Goal: Find specific page/section: Find specific page/section

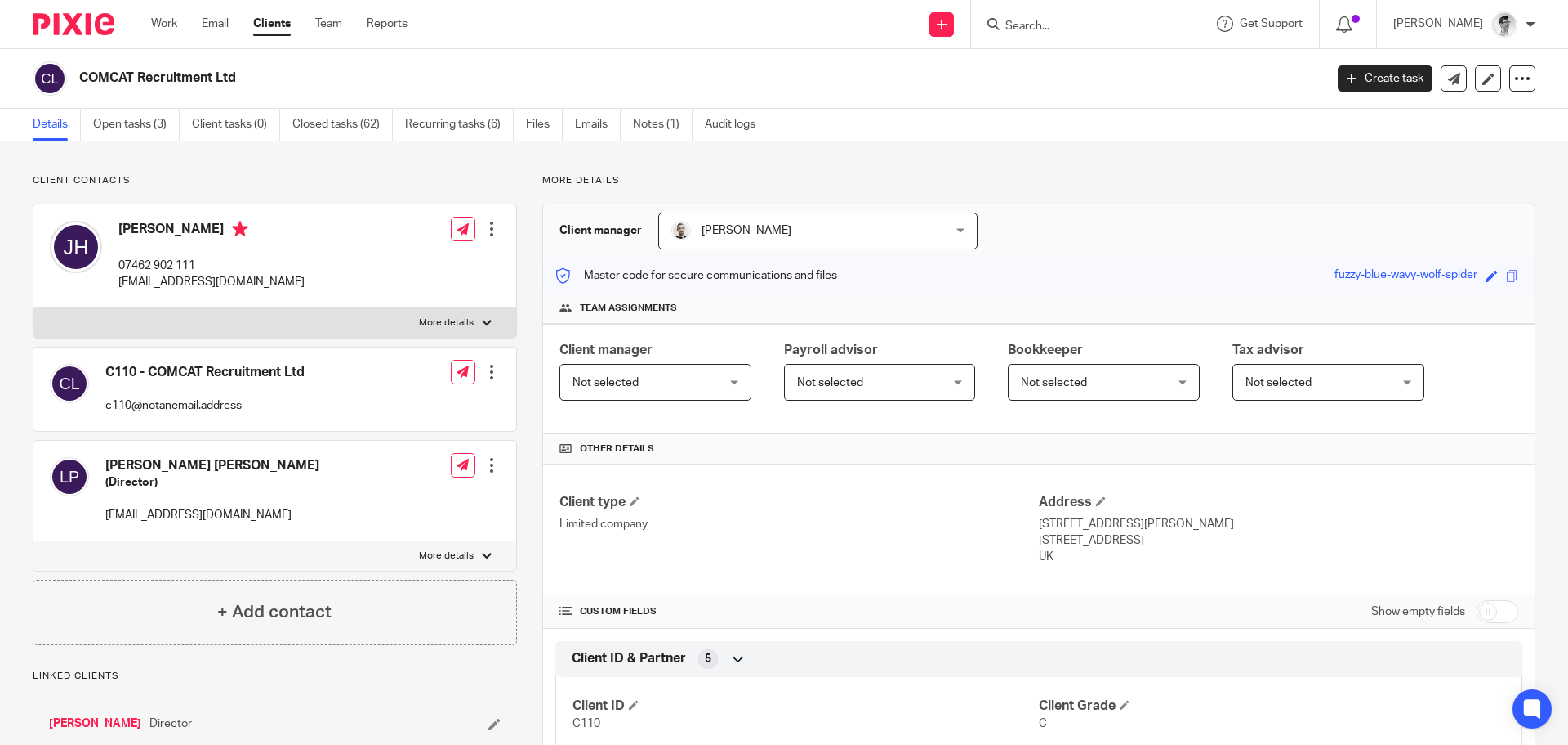
click at [1122, 29] on input "Search" at bounding box center [1078, 27] width 147 height 15
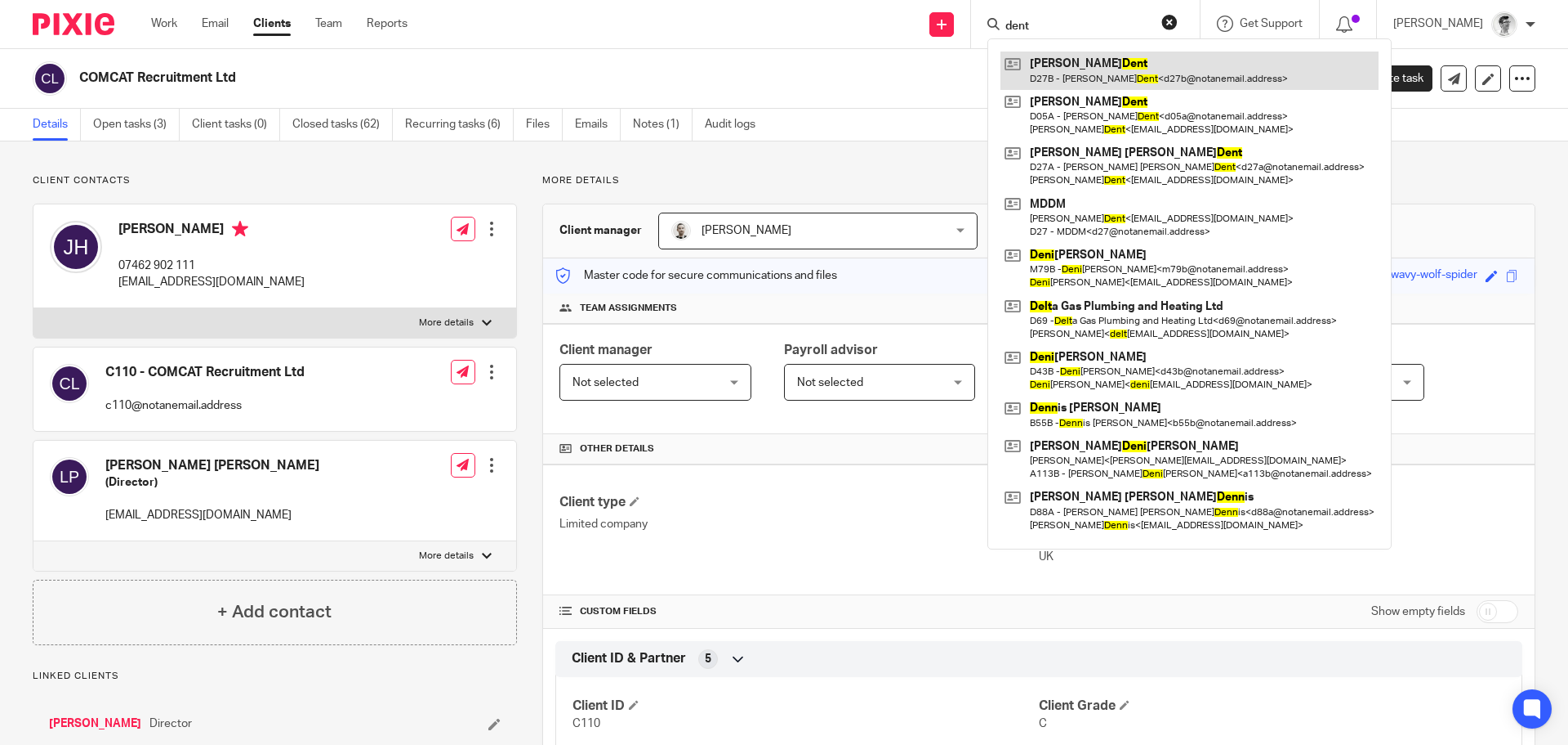
type input "dent"
click at [1159, 73] on link at bounding box center [1190, 70] width 378 height 38
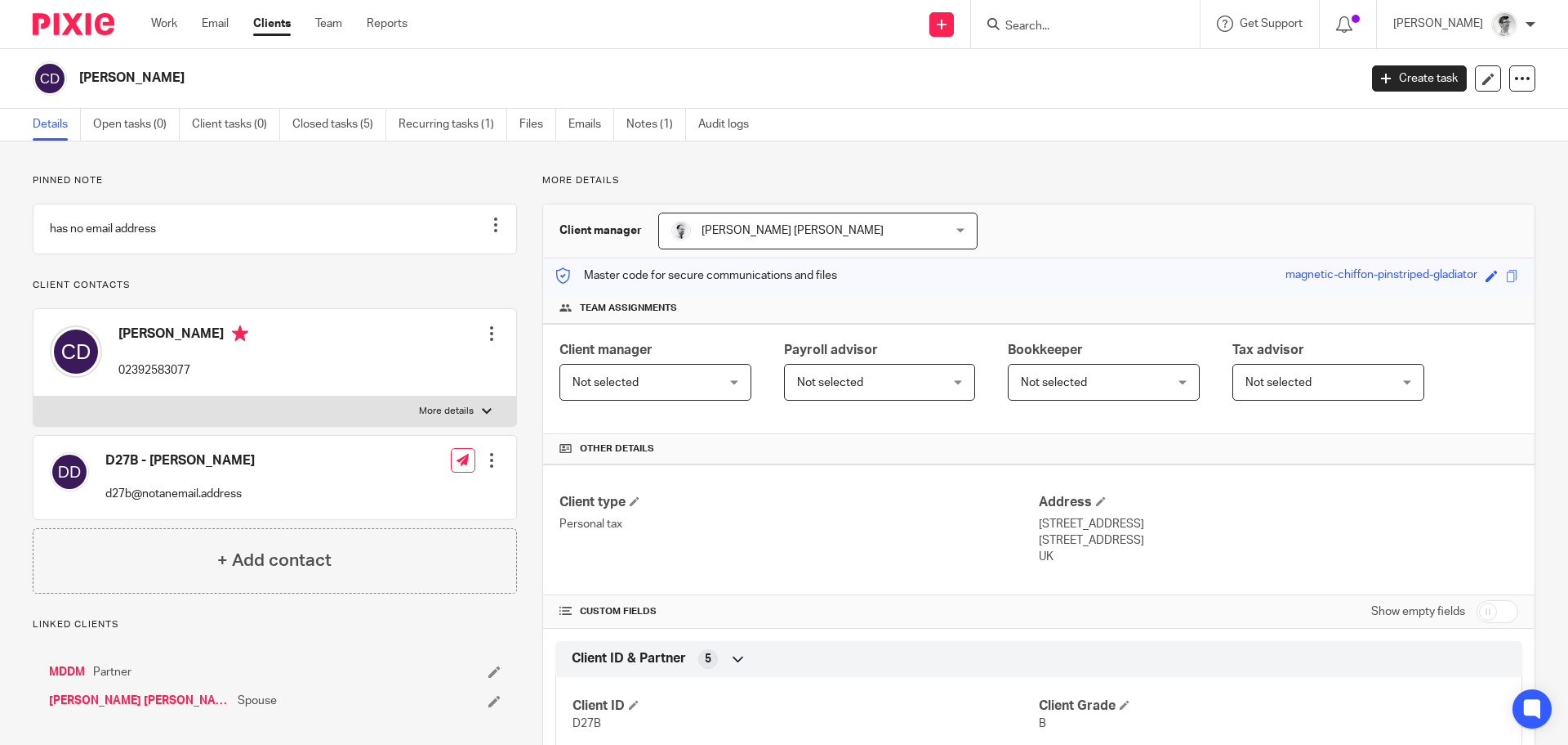
click at [1105, 32] on input "Search" at bounding box center [1078, 27] width 147 height 15
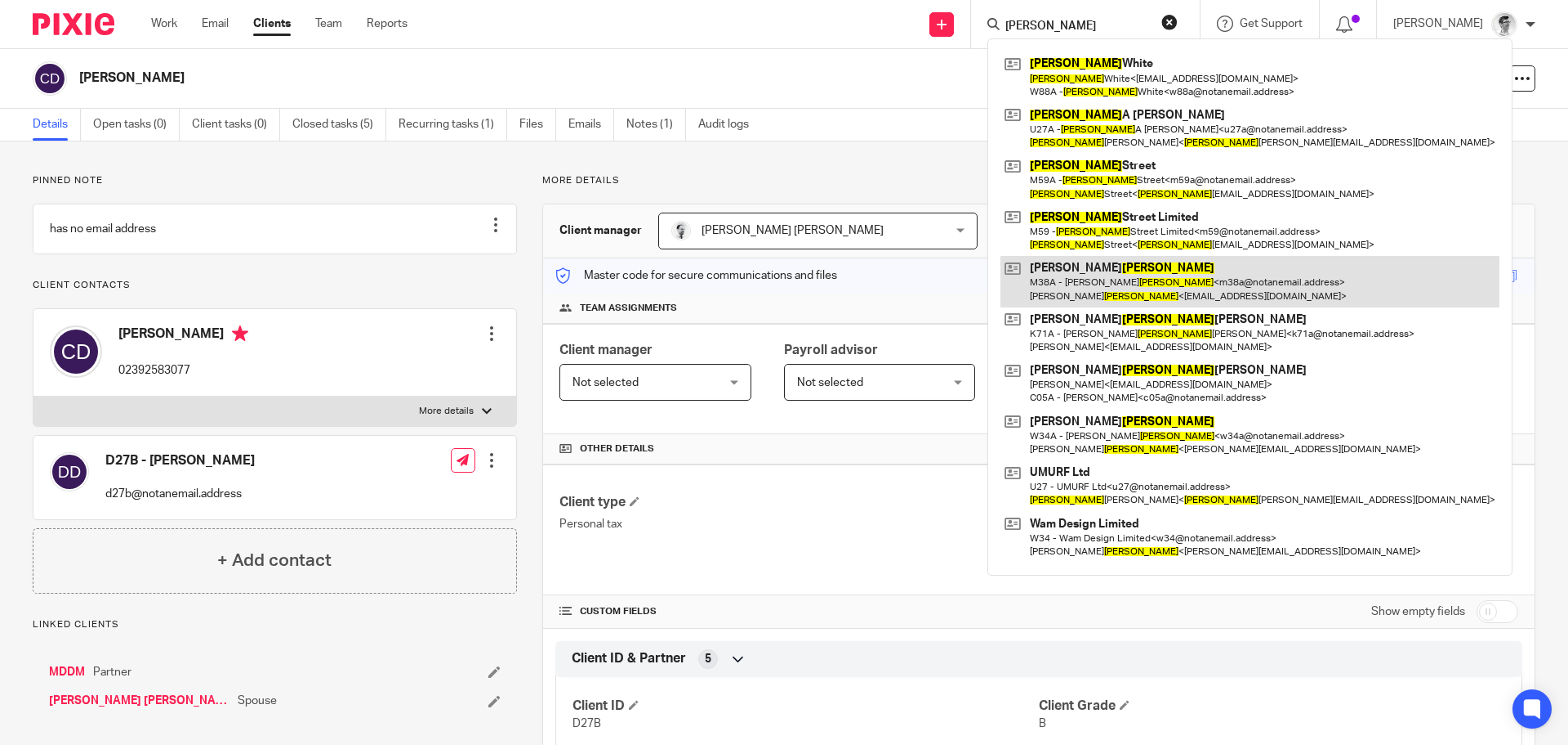
type input "martin"
click at [1159, 291] on link at bounding box center [1250, 280] width 499 height 51
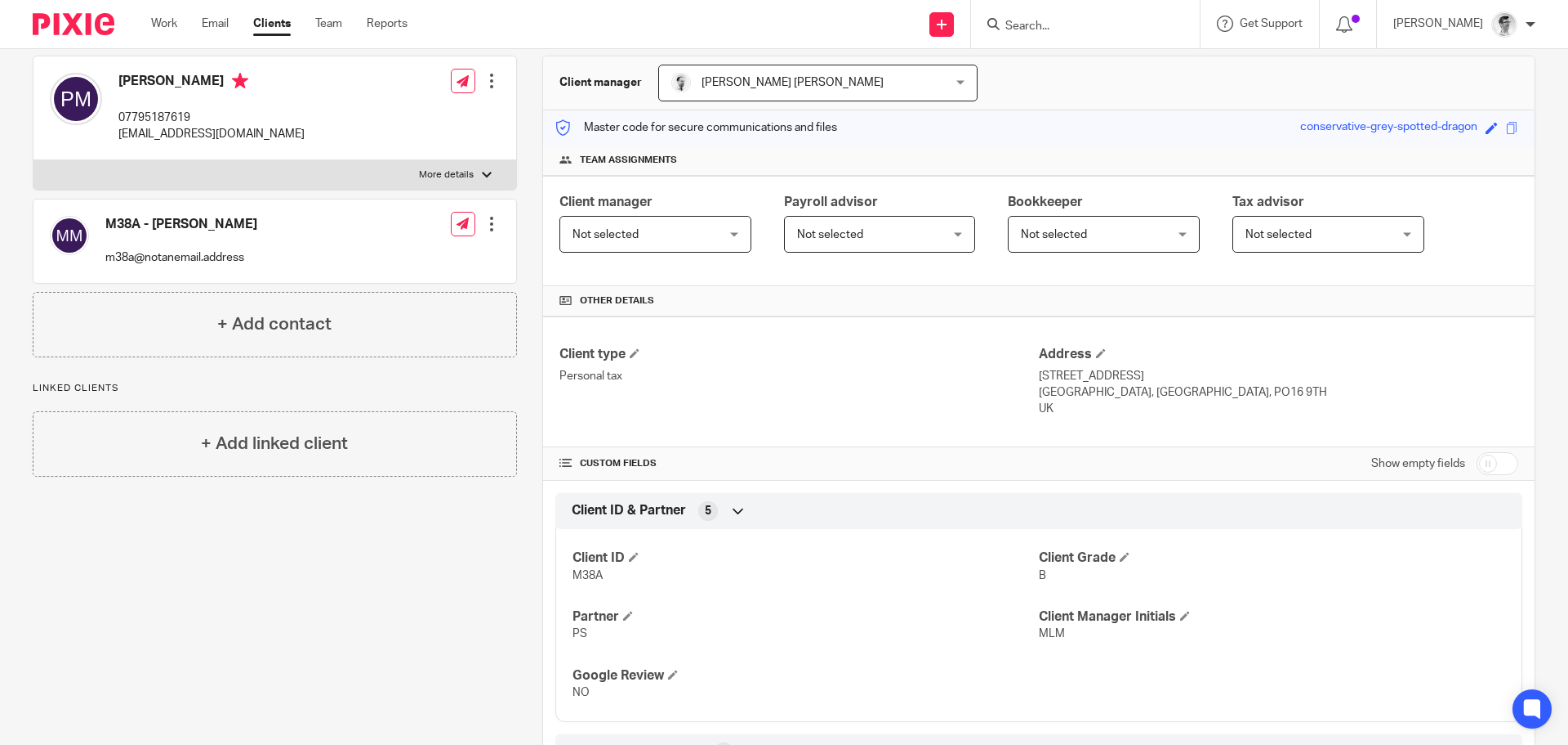
scroll to position [164, 0]
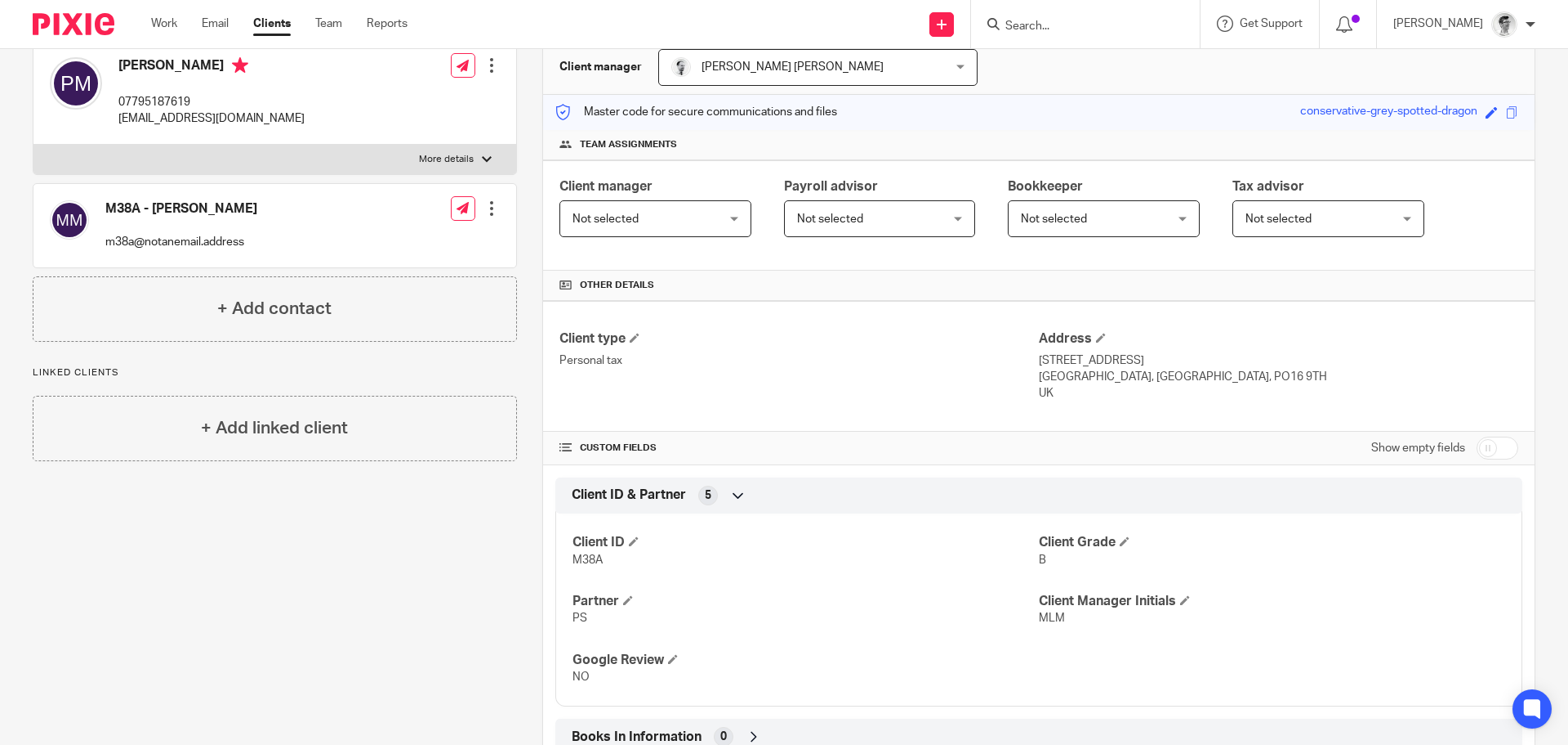
drag, startPoint x: 1096, startPoint y: 38, endPoint x: 1094, endPoint y: 27, distance: 11.2
click at [1096, 38] on div at bounding box center [1085, 24] width 229 height 48
click at [1096, 21] on input "Search" at bounding box center [1078, 27] width 147 height 15
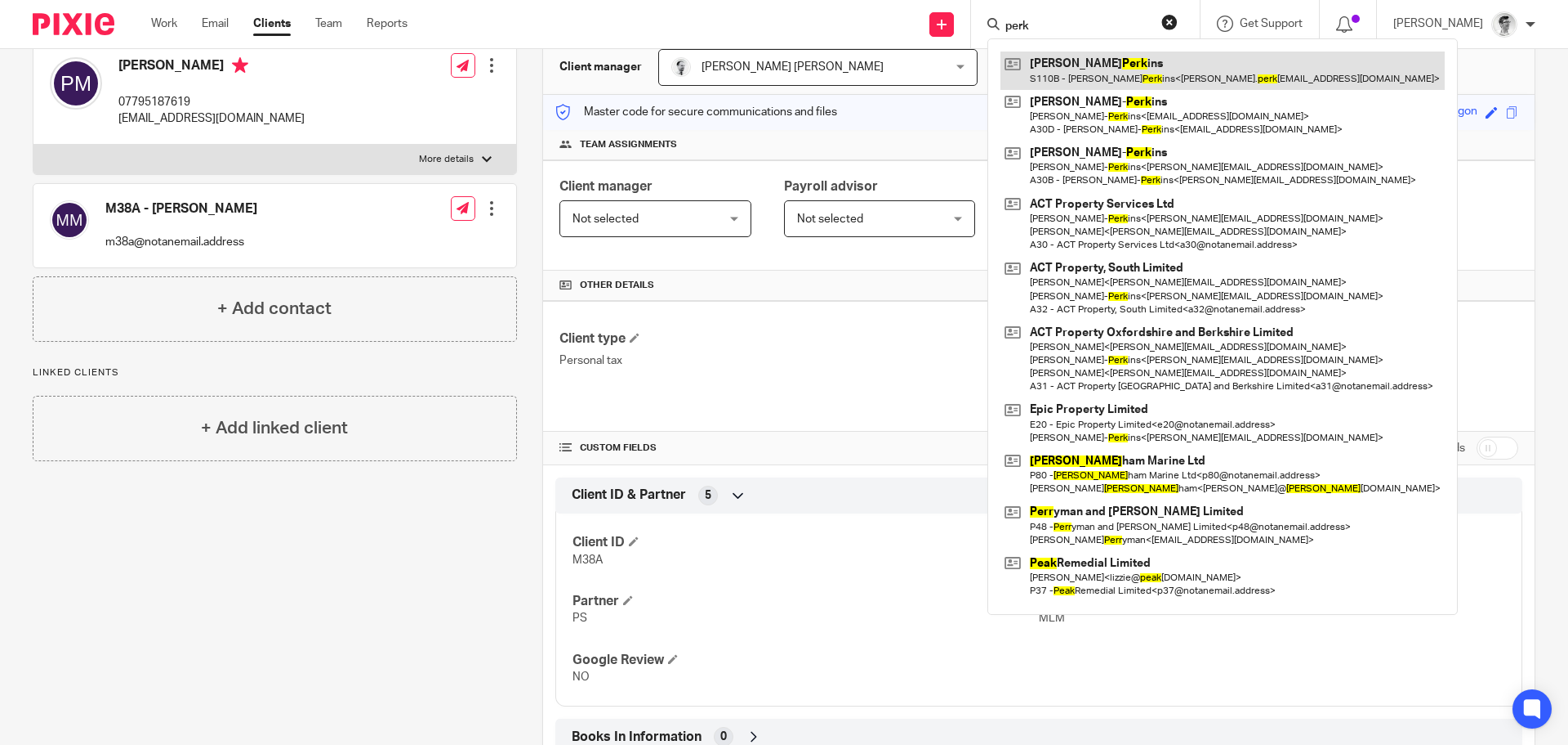
type input "perk"
click at [1148, 68] on link at bounding box center [1223, 70] width 444 height 38
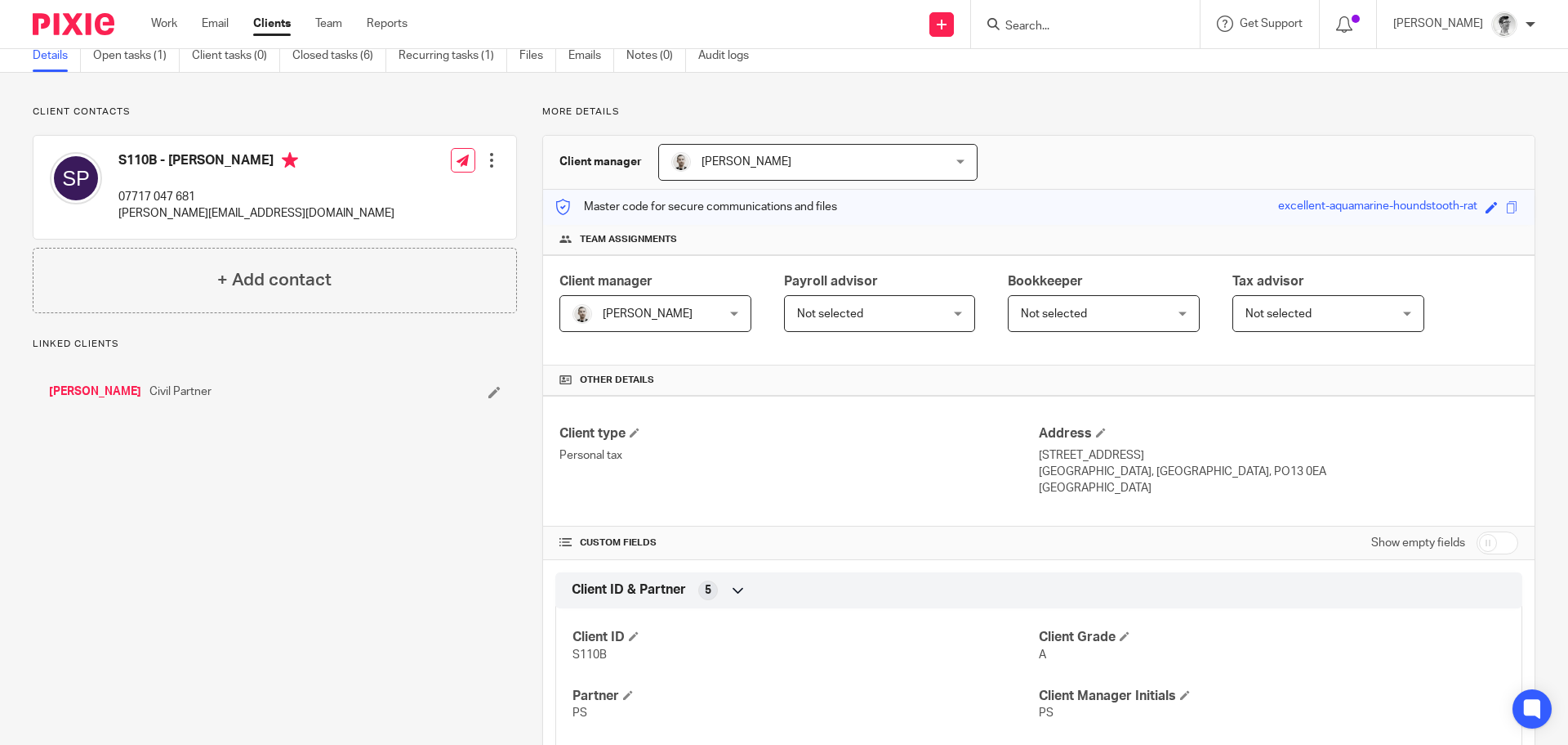
scroll to position [327, 0]
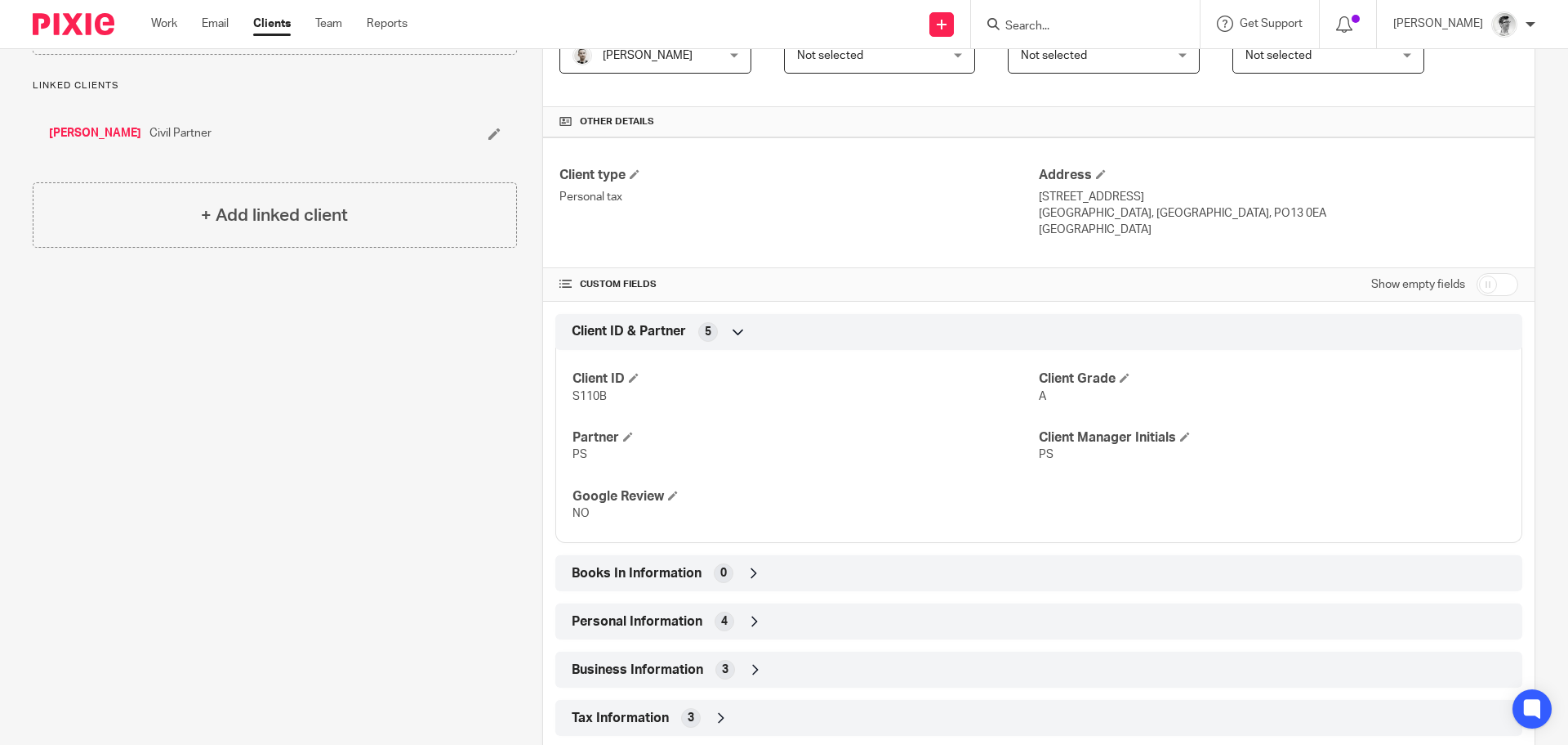
click at [1068, 25] on input "Search" at bounding box center [1078, 27] width 147 height 15
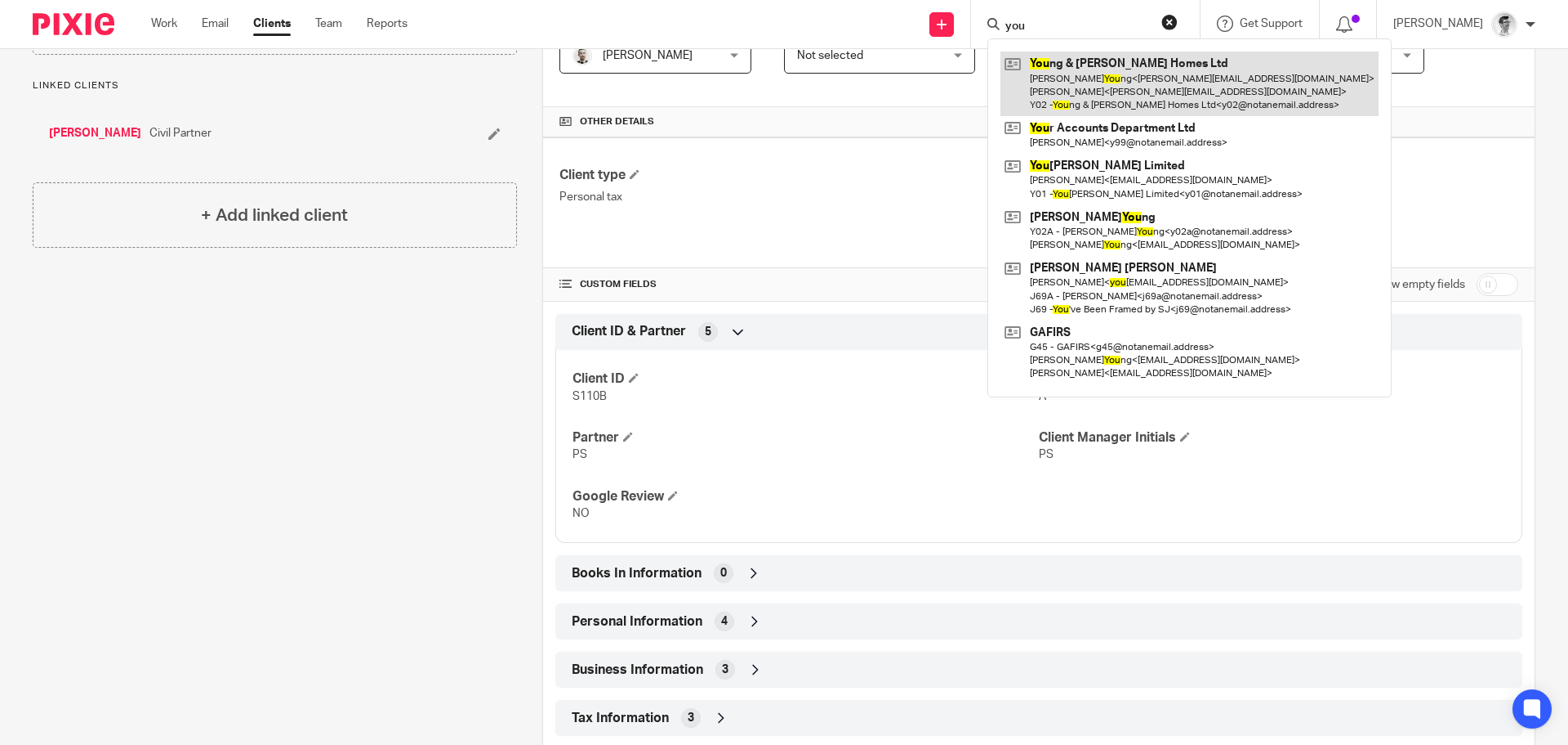
type input "you"
click at [1137, 60] on link at bounding box center [1190, 84] width 378 height 64
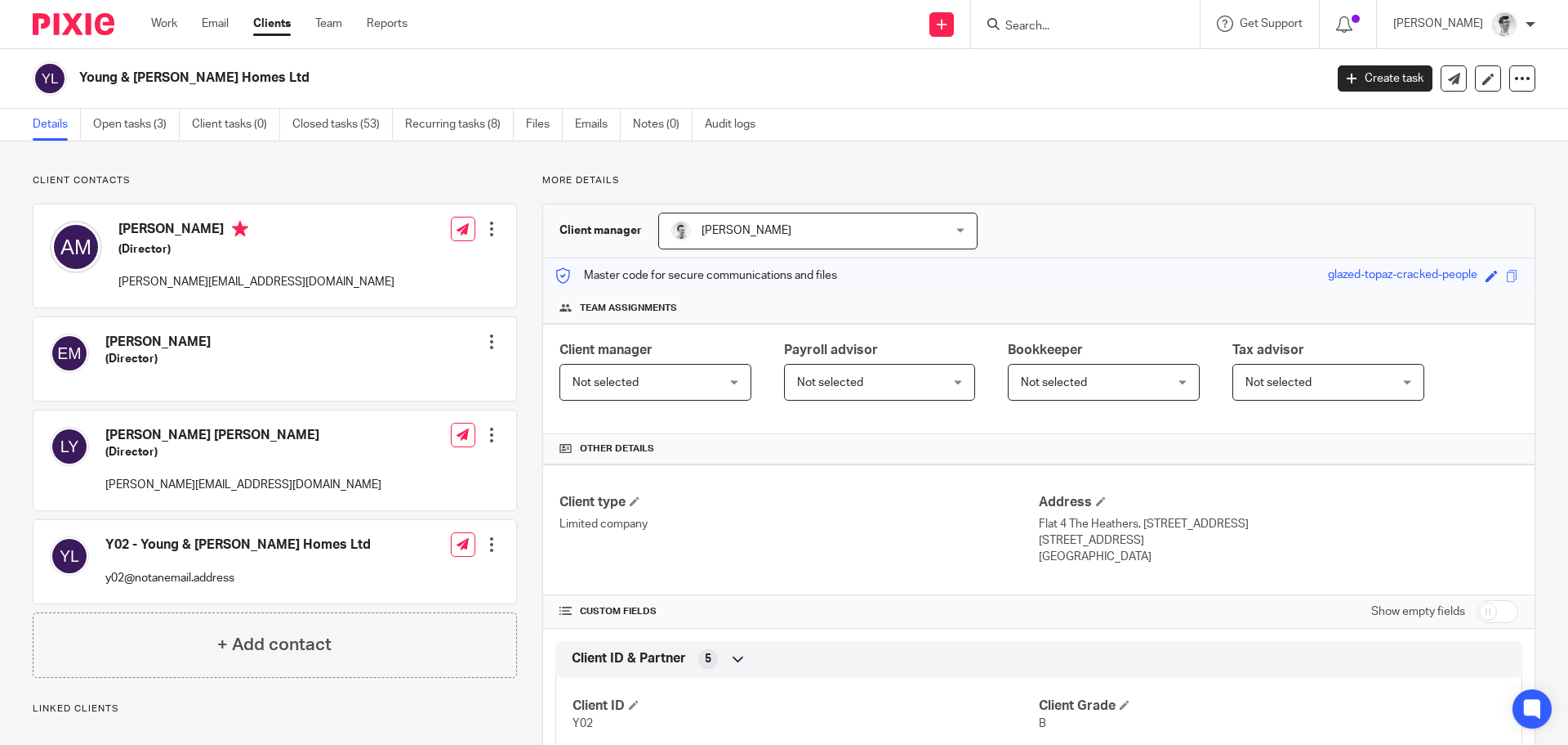
click at [1133, 33] on input "Search" at bounding box center [1078, 27] width 147 height 15
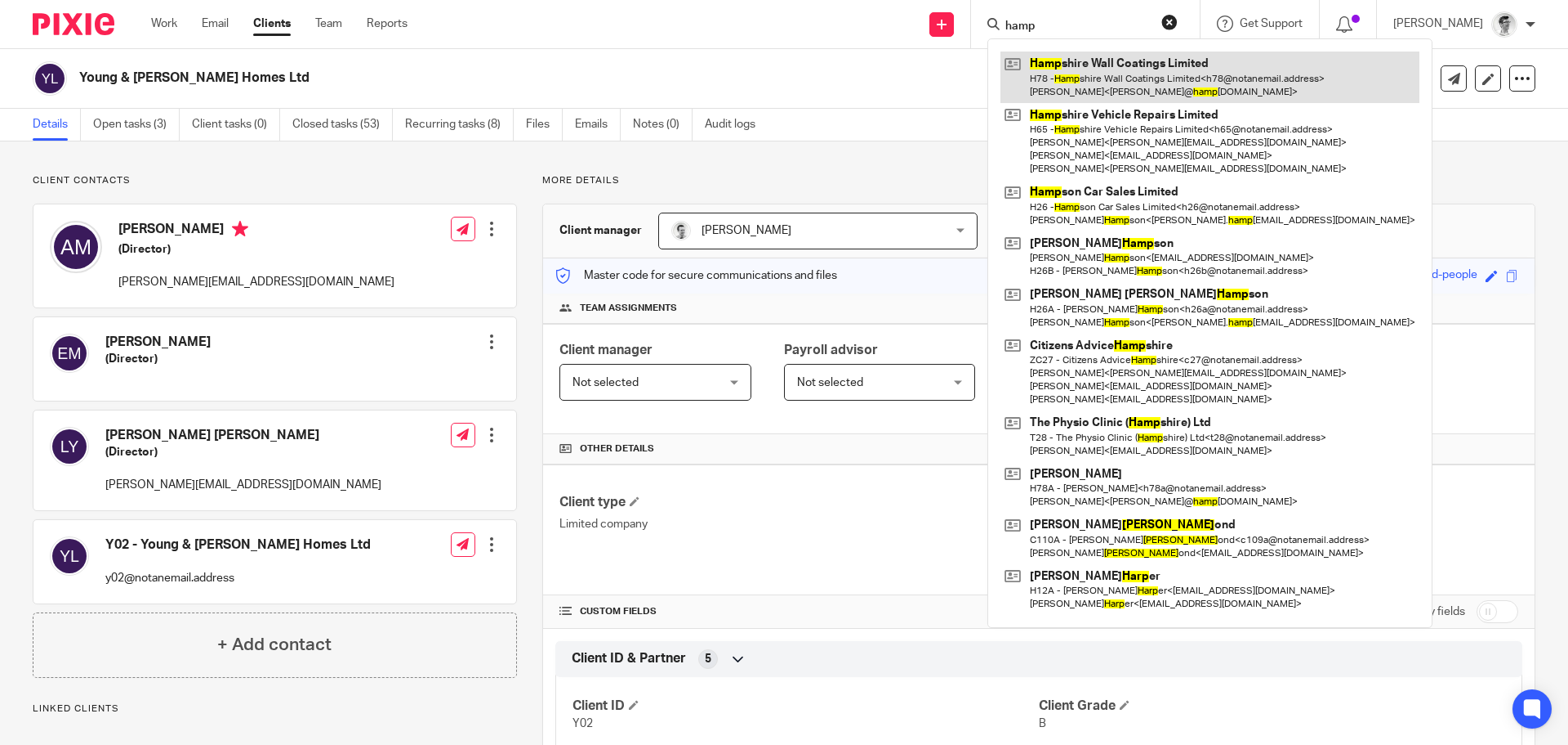
type input "hamp"
click at [1145, 67] on link at bounding box center [1210, 76] width 419 height 51
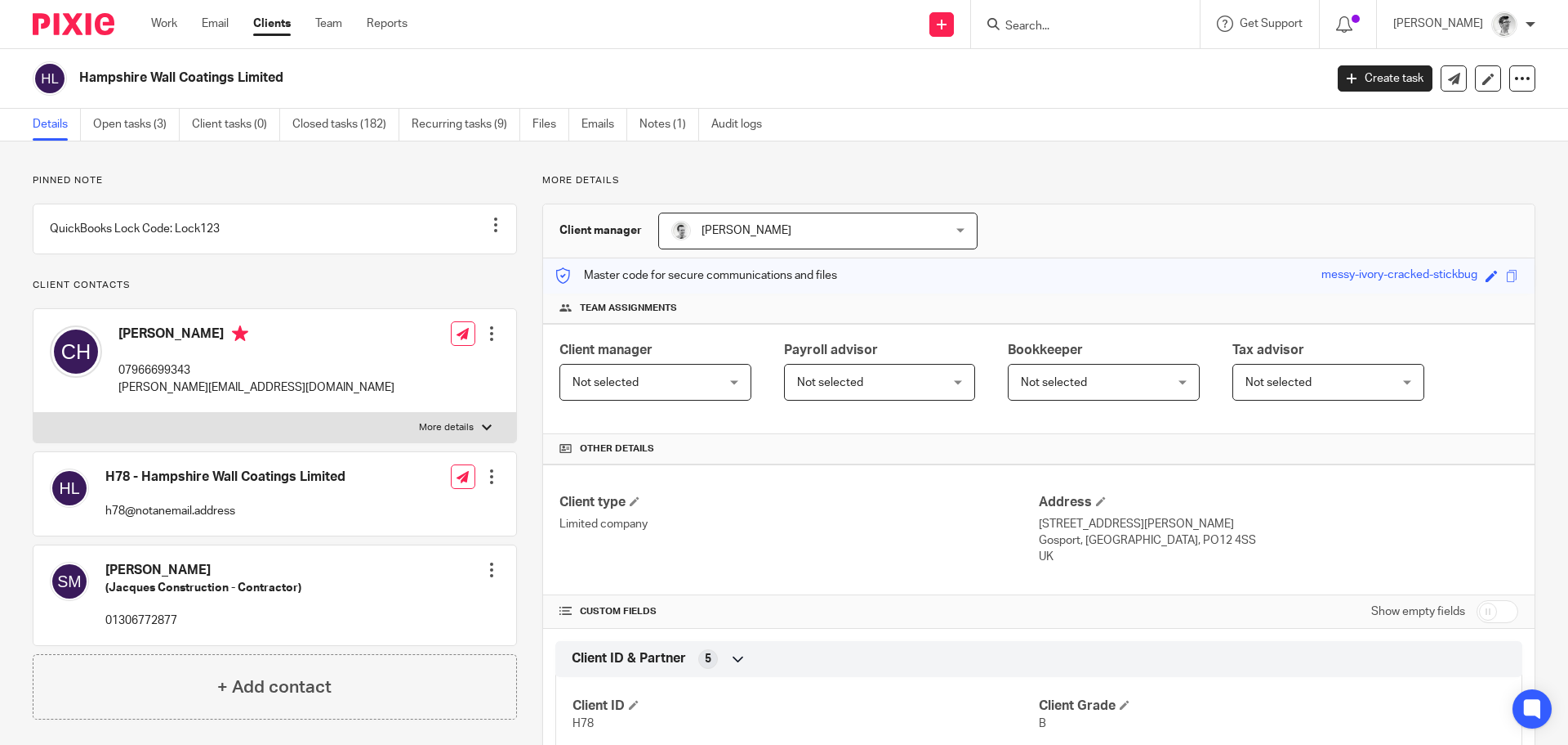
click at [1100, 24] on input "Search" at bounding box center [1078, 27] width 147 height 15
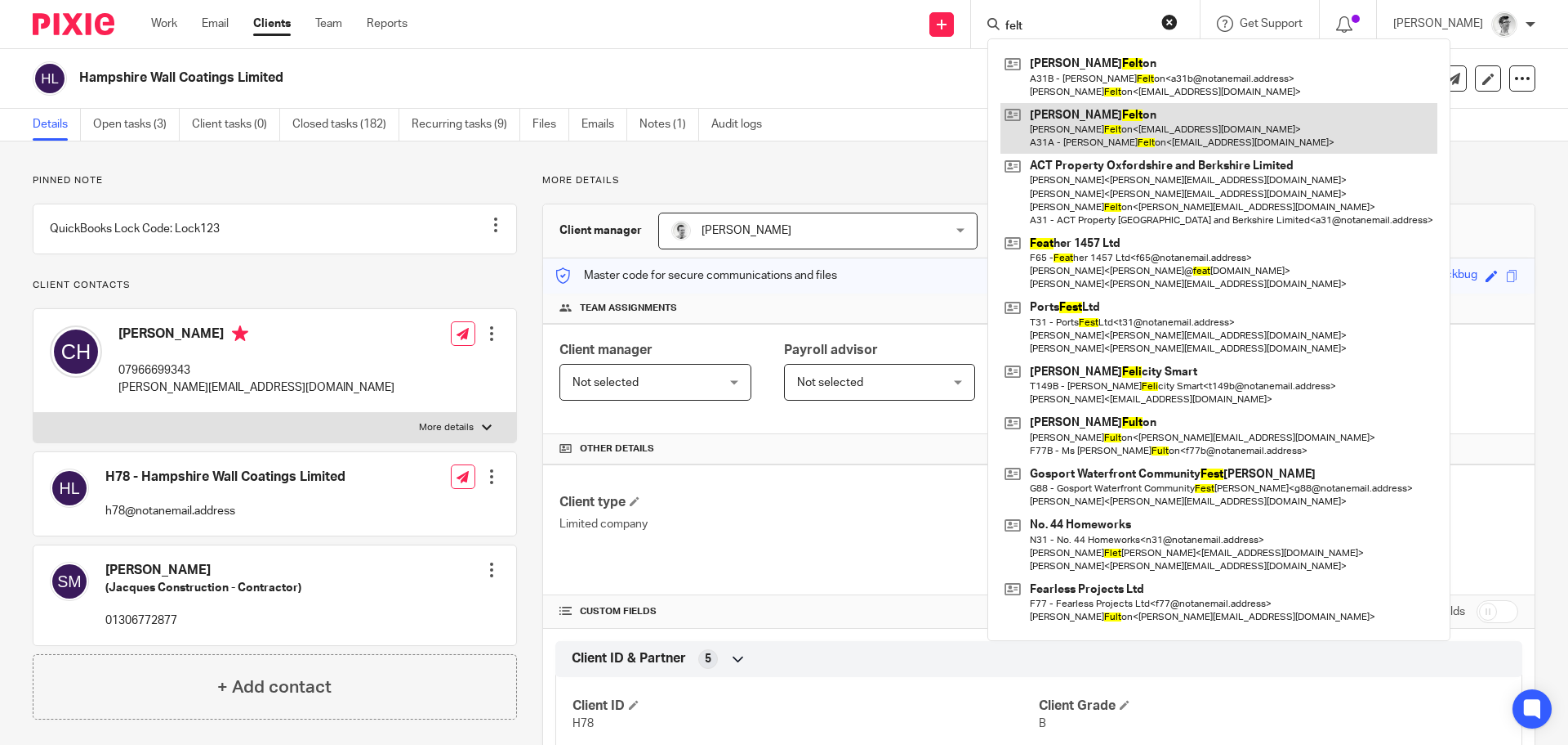
type input "felt"
click at [1155, 125] on link at bounding box center [1219, 128] width 437 height 51
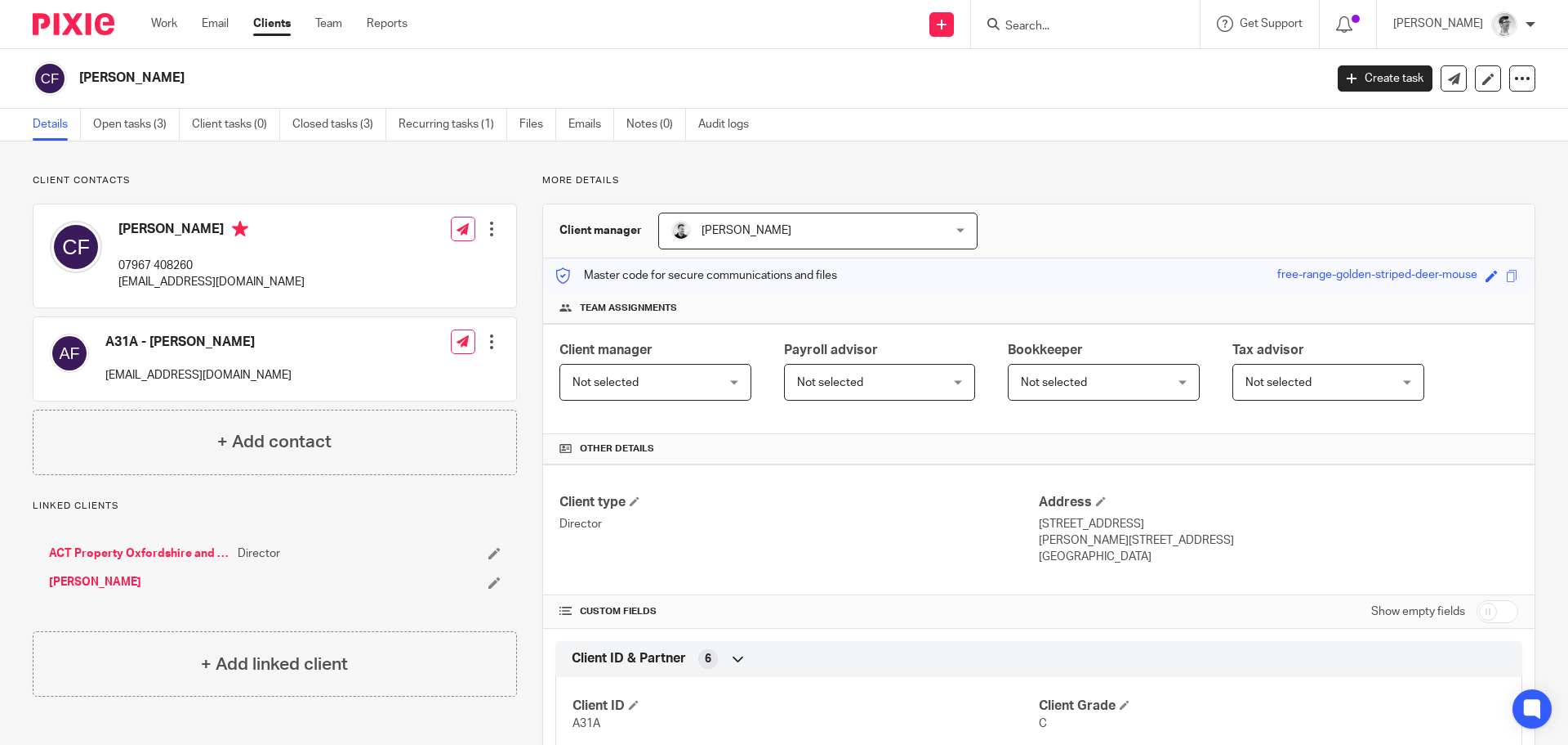
click at [1143, 28] on input "Search" at bounding box center [1078, 27] width 147 height 15
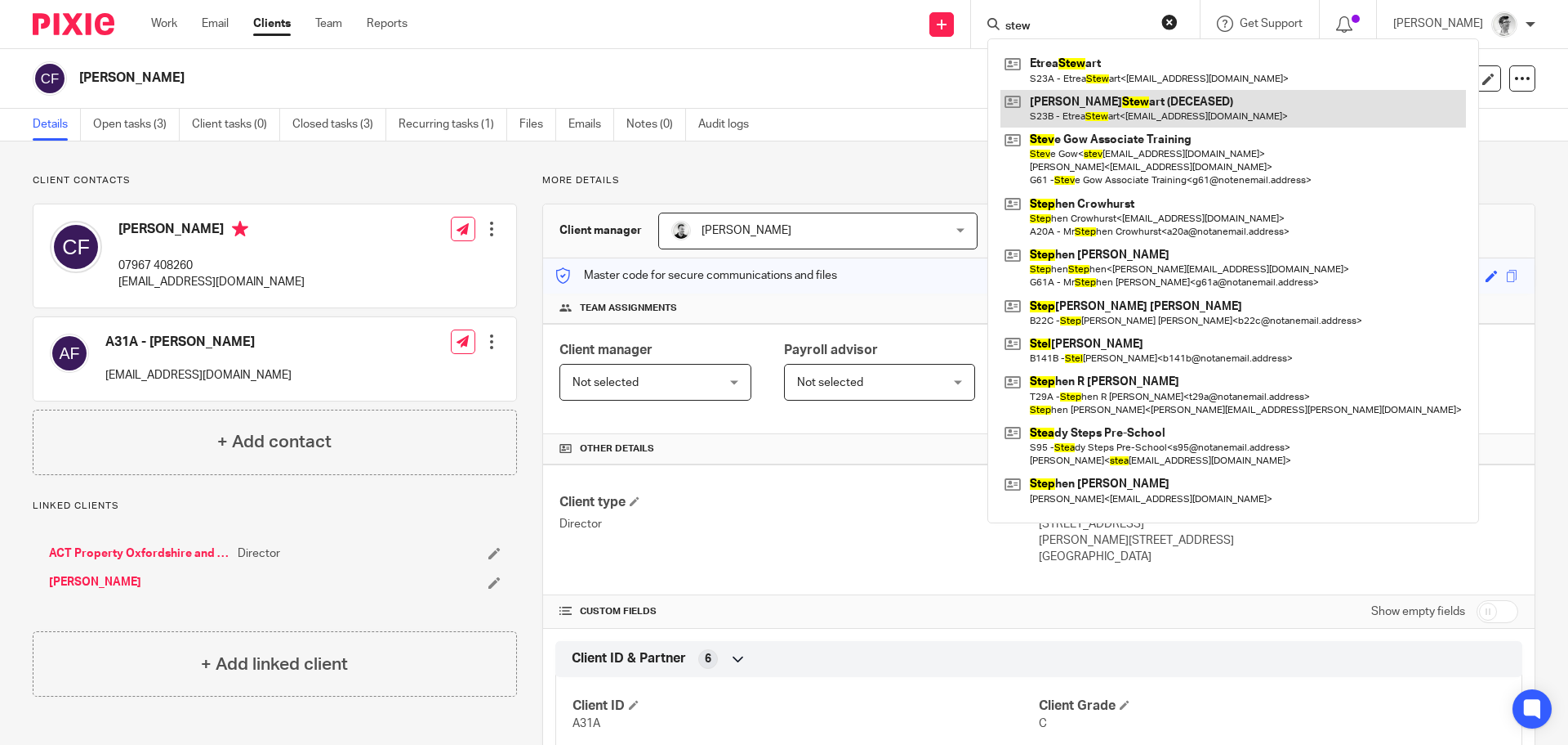
type input "stew"
click at [1147, 122] on link at bounding box center [1233, 108] width 465 height 38
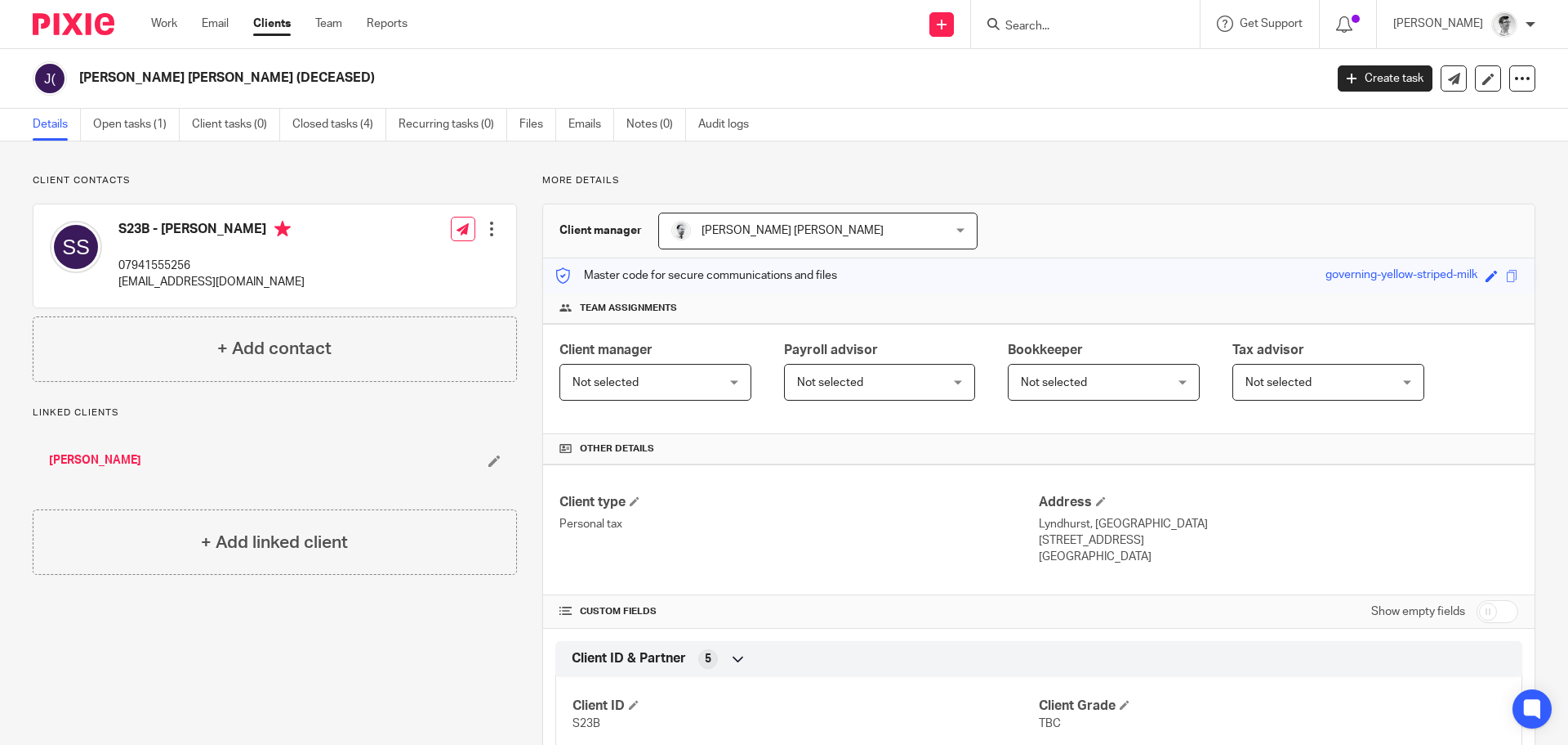
drag, startPoint x: 143, startPoint y: 78, endPoint x: 75, endPoint y: 77, distance: 68.0
click at [50, 76] on div "[PERSON_NAME] [PERSON_NAME] (DECEASED)" at bounding box center [673, 78] width 1281 height 34
click at [290, 46] on div "Work Email Clients Team Reports Work Email Clients Team Reports Settings" at bounding box center [284, 24] width 297 height 48
click at [292, 76] on h2 "James Neil Stewart (DECEASED)" at bounding box center [573, 78] width 988 height 17
drag, startPoint x: 292, startPoint y: 76, endPoint x: 91, endPoint y: 77, distance: 201.0
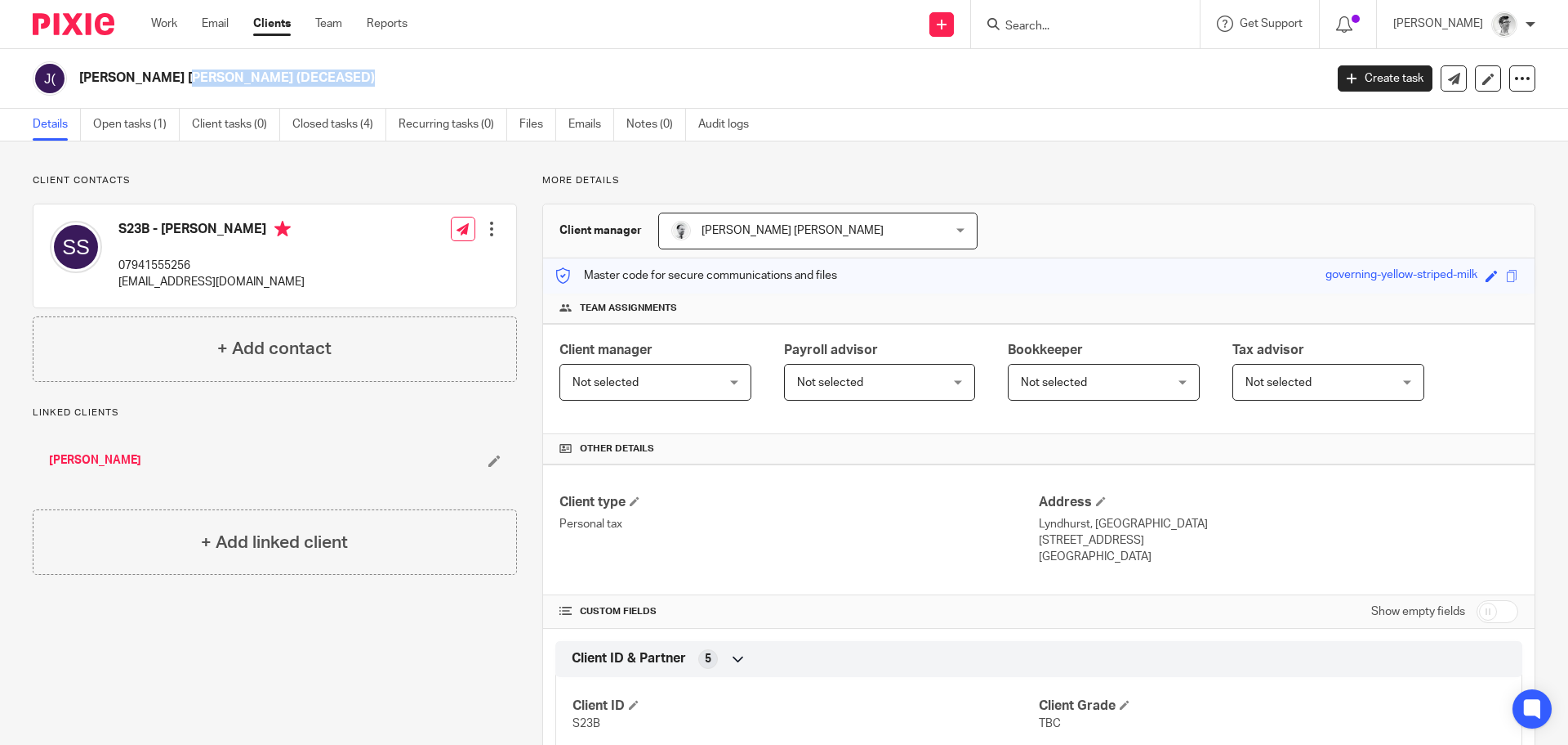
click at [91, 77] on h2 "James Neil Stewart (DECEASED)" at bounding box center [573, 78] width 988 height 17
copy main "James Neil Stewart (DECEASED) Create task Update from Companies House Export da…"
click at [1070, 25] on input "Search" at bounding box center [1078, 27] width 147 height 15
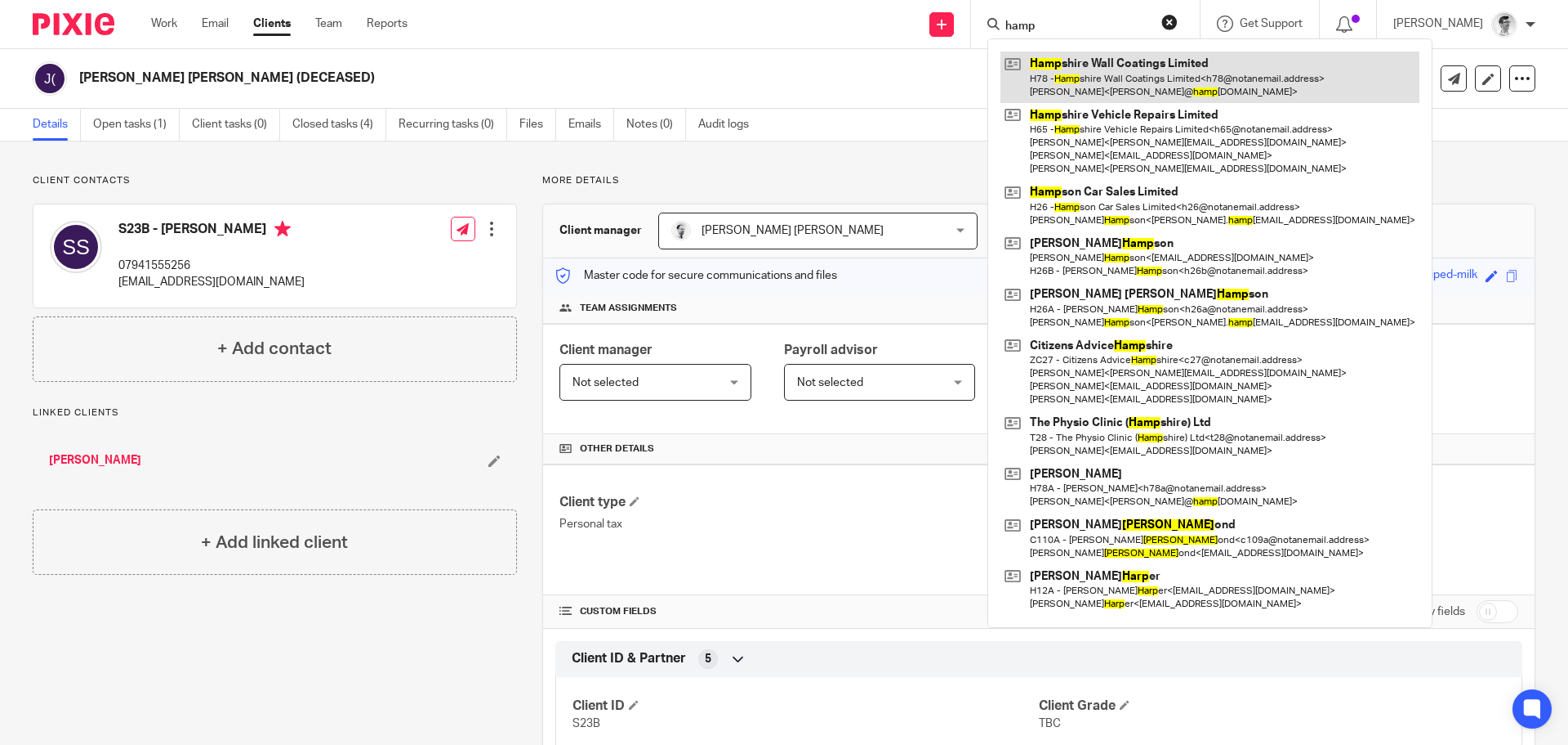
type input "hamp"
drag, startPoint x: 1140, startPoint y: 79, endPoint x: 1121, endPoint y: 76, distance: 19.2
click at [1140, 79] on link at bounding box center [1210, 76] width 419 height 51
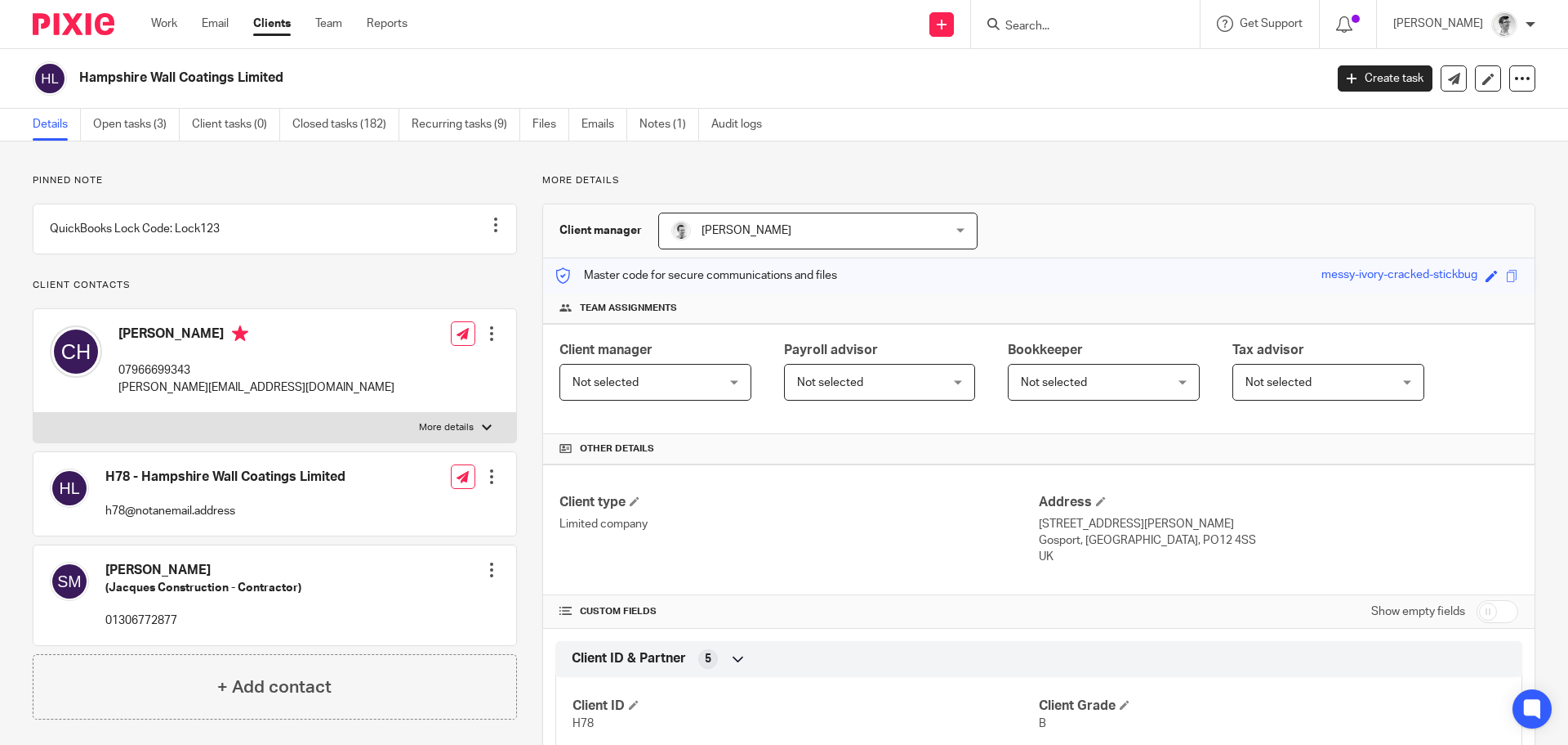
drag, startPoint x: 0, startPoint y: 0, endPoint x: 71, endPoint y: 89, distance: 113.9
click at [71, 89] on div "Hampshire Wall Coatings Limited" at bounding box center [673, 78] width 1281 height 34
click at [309, 81] on h2 "Hampshire Wall Coatings Limited" at bounding box center [573, 78] width 988 height 17
drag, startPoint x: 183, startPoint y: 83, endPoint x: 78, endPoint y: 79, distance: 105.1
click at [78, 79] on div "Hampshire Wall Coatings Limited" at bounding box center [673, 78] width 1281 height 34
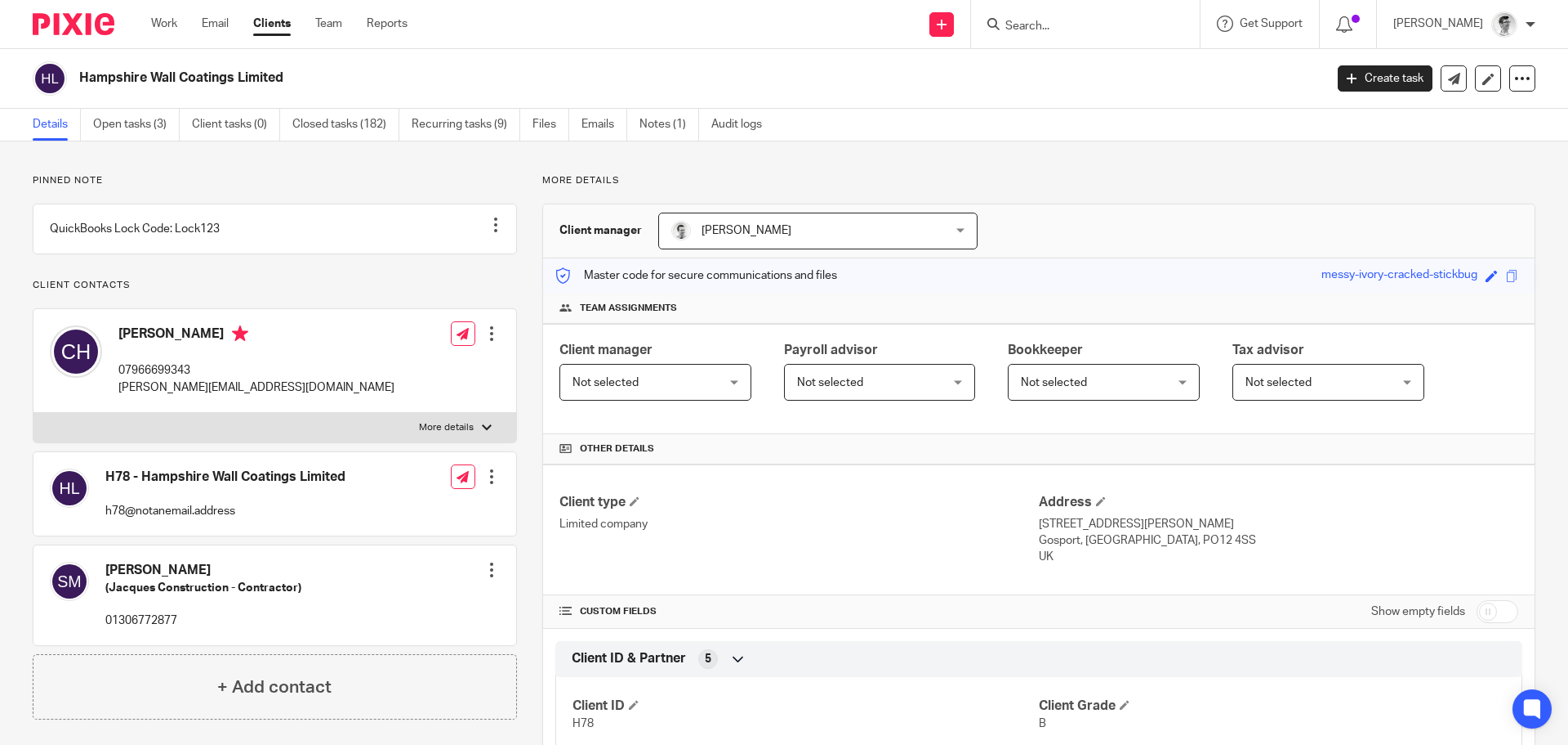
copy h2 "Hampshire Wall Coatings Limited"
